Goal: Task Accomplishment & Management: Manage account settings

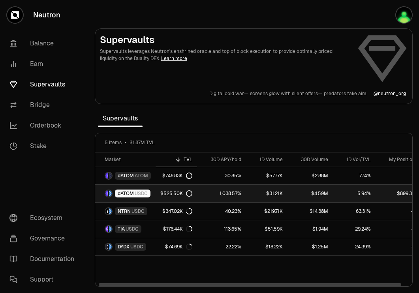
click at [148, 195] on div "dATOM USDC" at bounding box center [133, 194] width 36 height 8
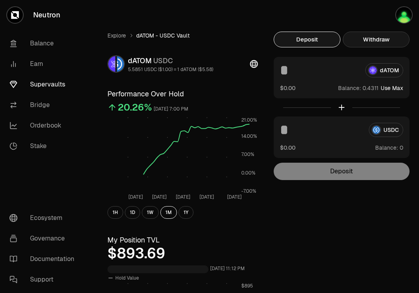
click at [370, 42] on button "Withdraw" at bounding box center [376, 40] width 67 height 16
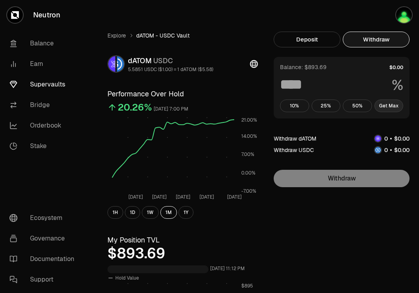
click at [390, 104] on button "Get Max" at bounding box center [389, 106] width 29 height 13
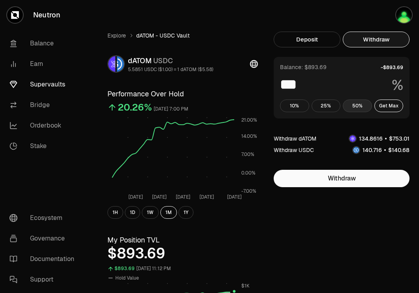
click at [360, 101] on button "50%" at bounding box center [357, 106] width 29 height 13
click at [295, 107] on button "10%" at bounding box center [294, 106] width 29 height 13
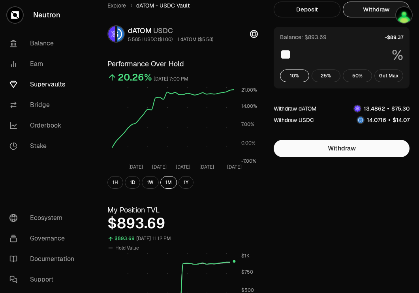
scroll to position [29, 0]
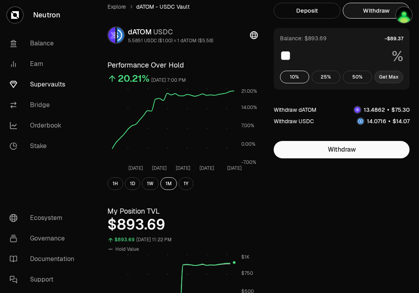
click at [387, 81] on button "Get Max" at bounding box center [389, 77] width 29 height 13
type input "***"
